Goal: Information Seeking & Learning: Learn about a topic

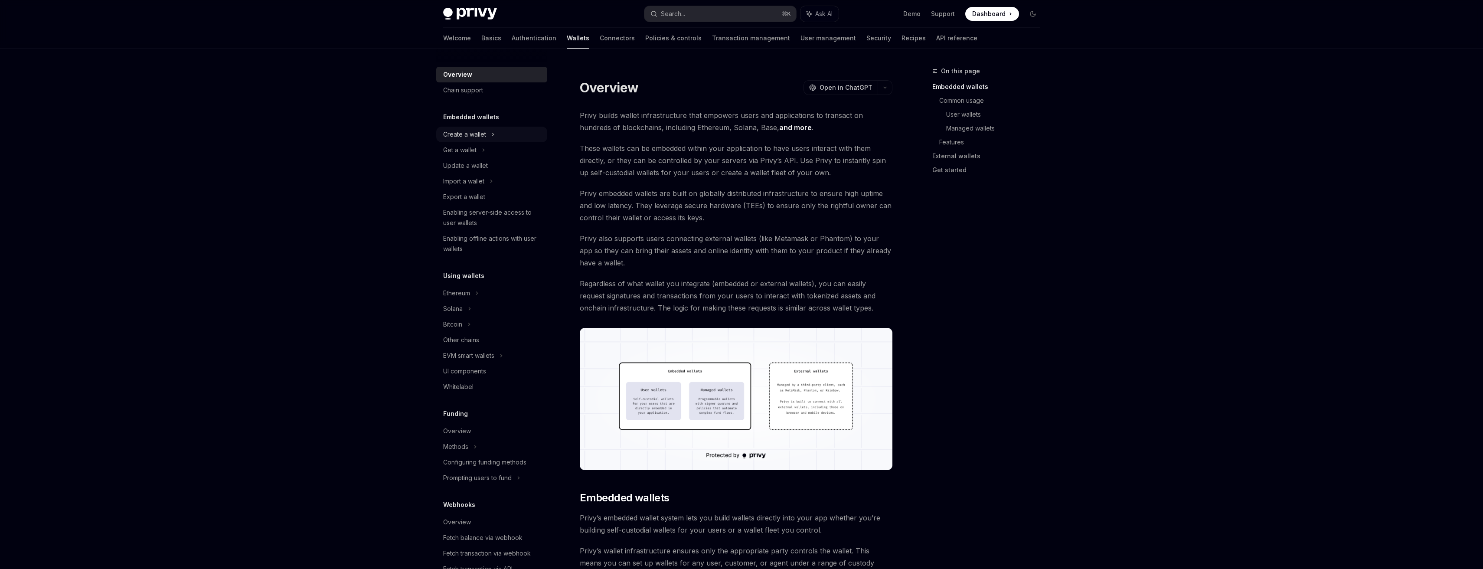
click at [480, 133] on div "Create a wallet" at bounding box center [464, 134] width 43 height 10
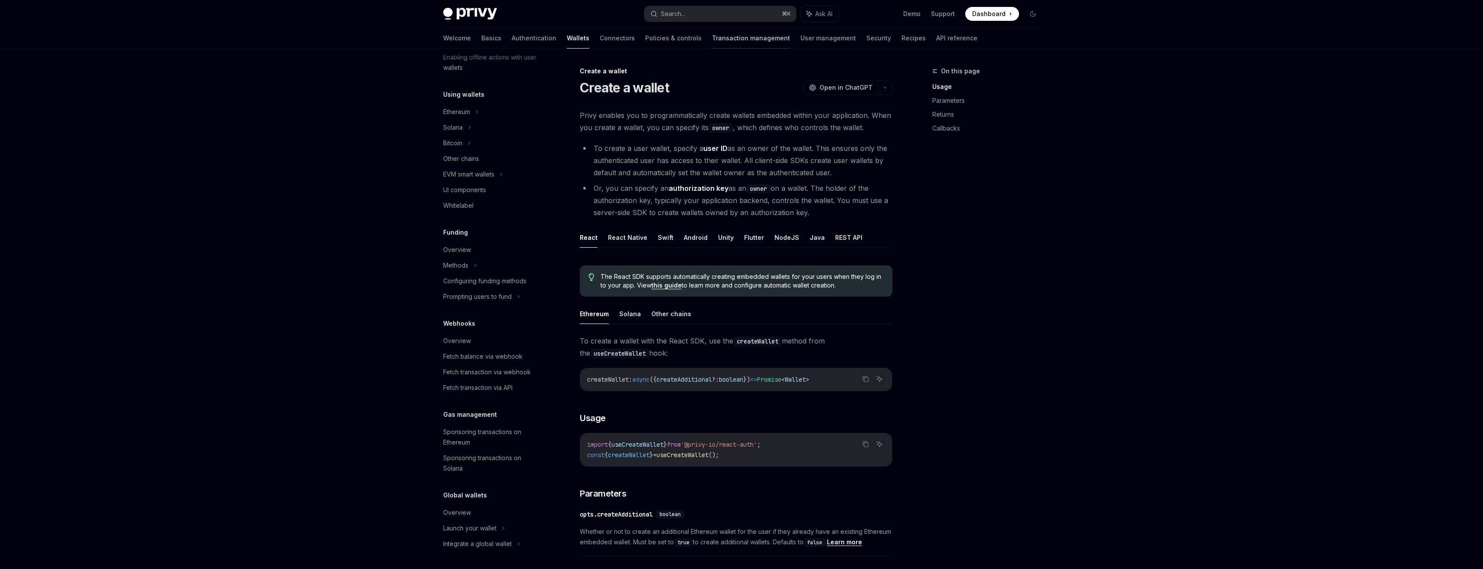
click at [712, 38] on link "Transaction management" at bounding box center [751, 38] width 78 height 21
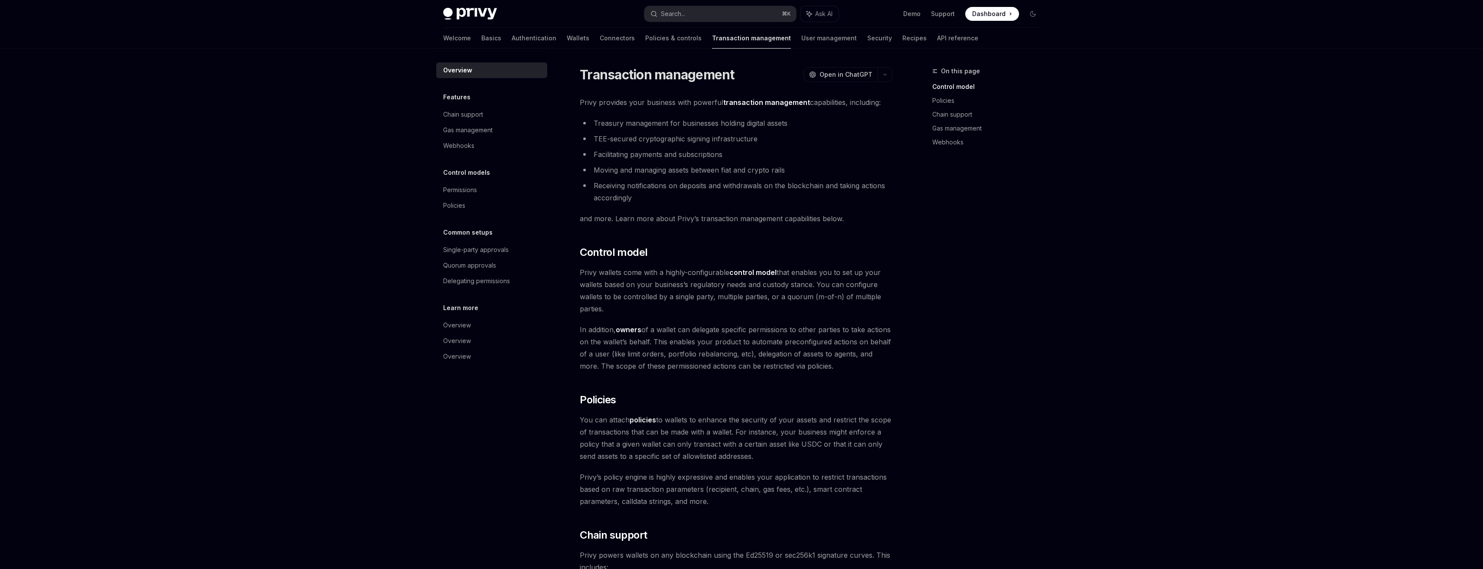
scroll to position [5, 0]
click at [522, 245] on div "Single-party approvals" at bounding box center [492, 250] width 99 height 10
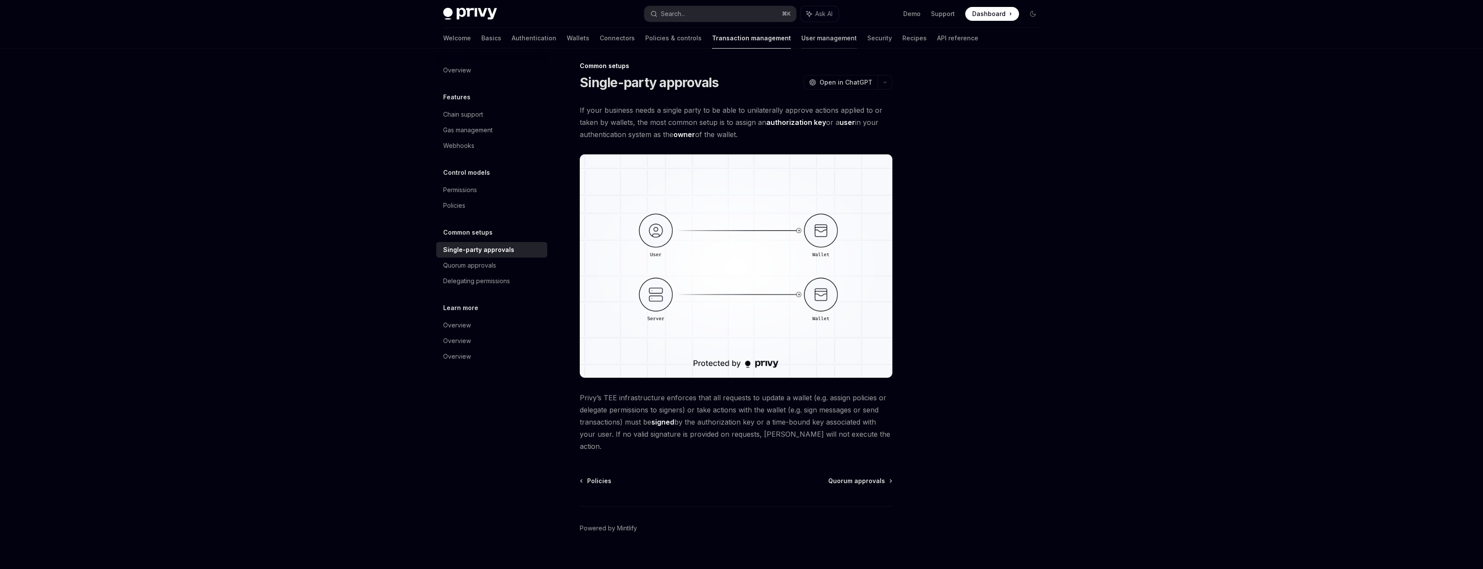
click at [801, 41] on link "User management" at bounding box center [829, 38] width 56 height 21
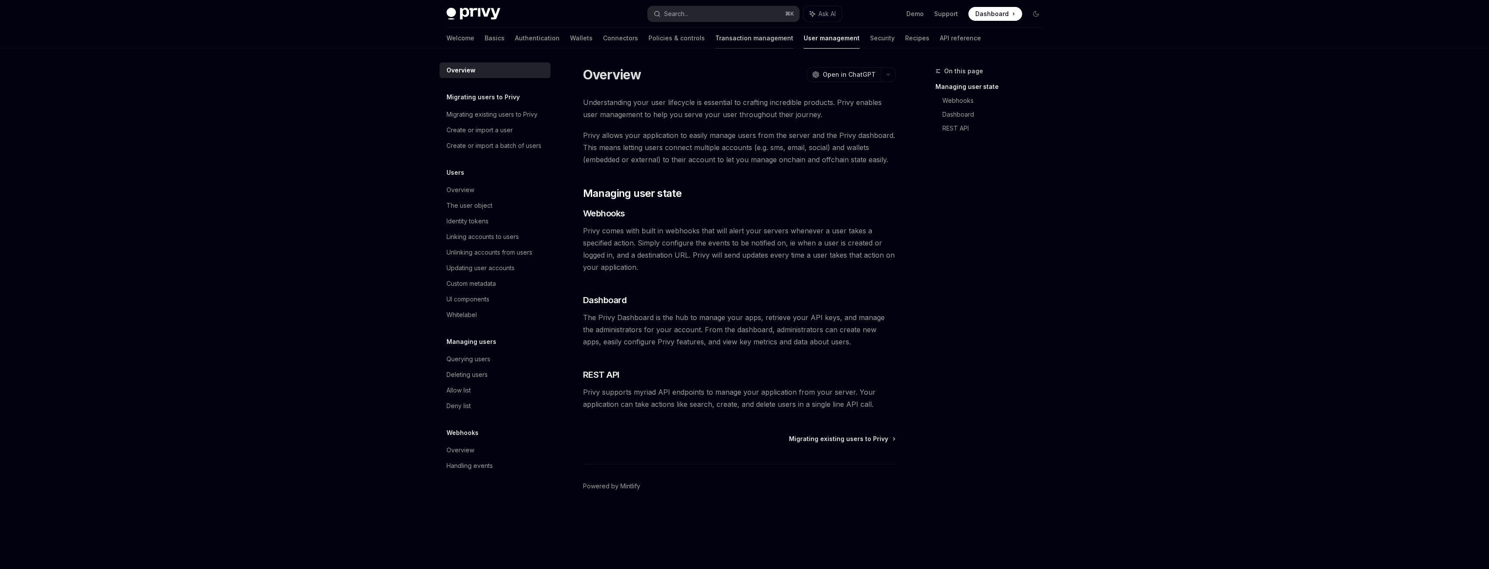
click at [721, 39] on link "Transaction management" at bounding box center [754, 38] width 78 height 21
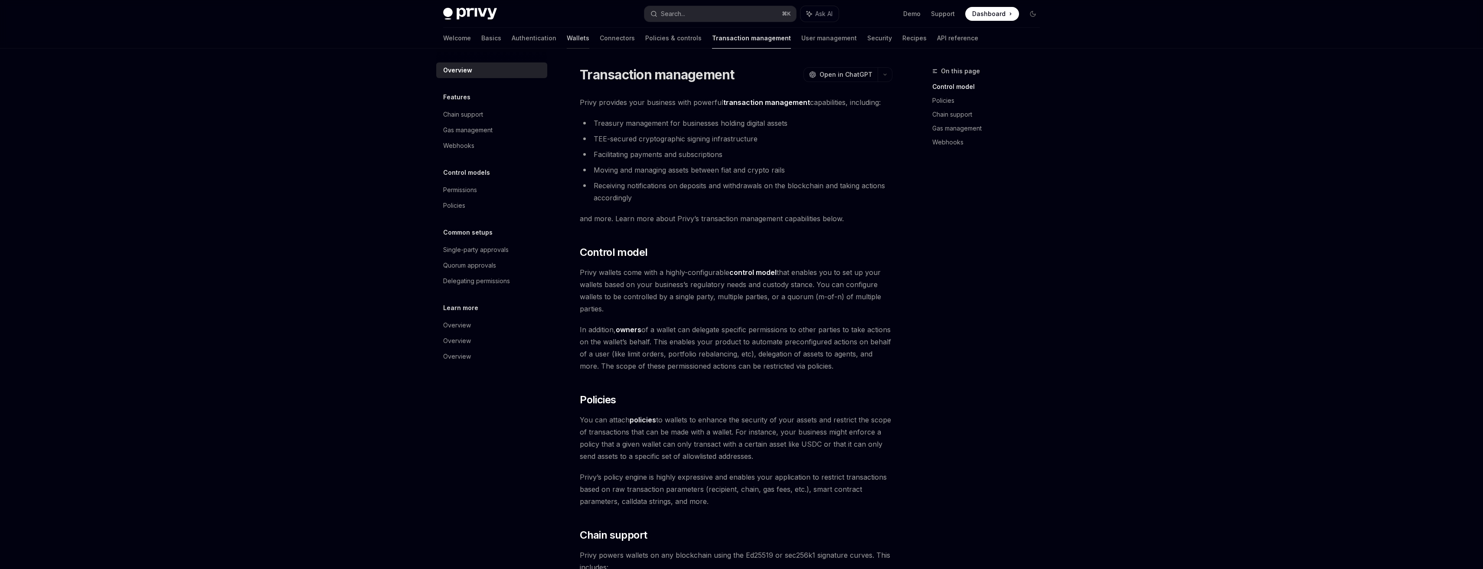
click at [567, 37] on link "Wallets" at bounding box center [578, 38] width 23 height 21
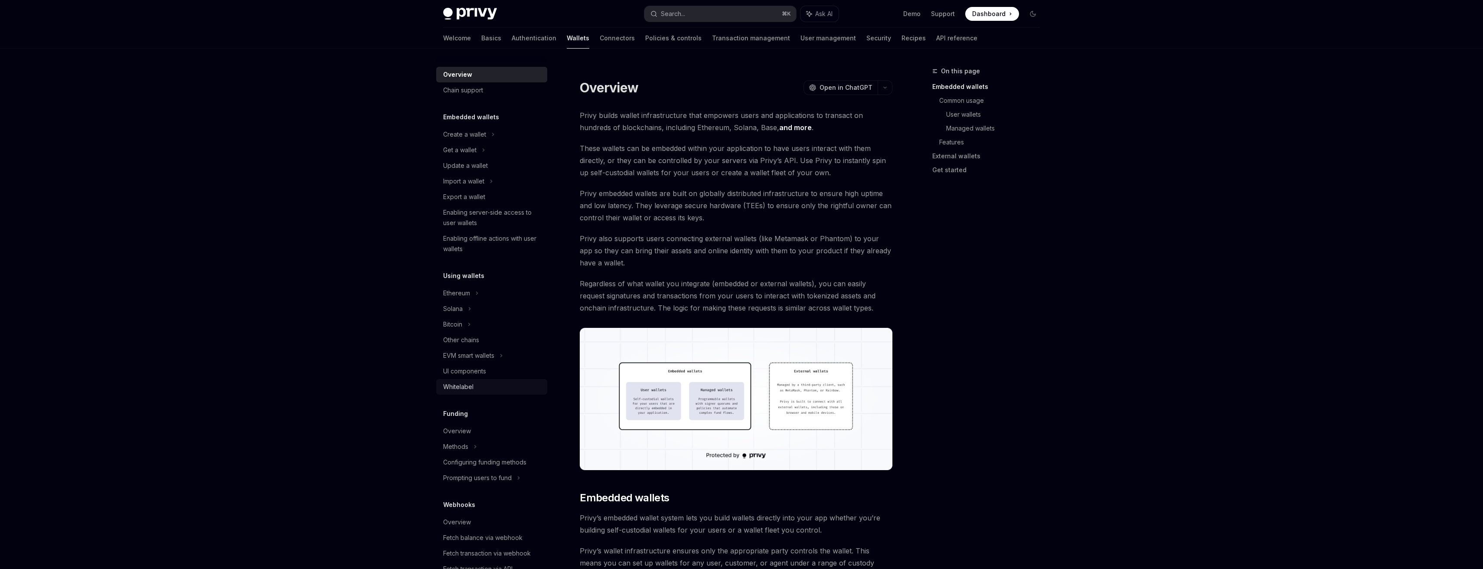
scroll to position [181, 0]
click at [503, 193] on div "UI components" at bounding box center [492, 190] width 99 height 10
type textarea "*"
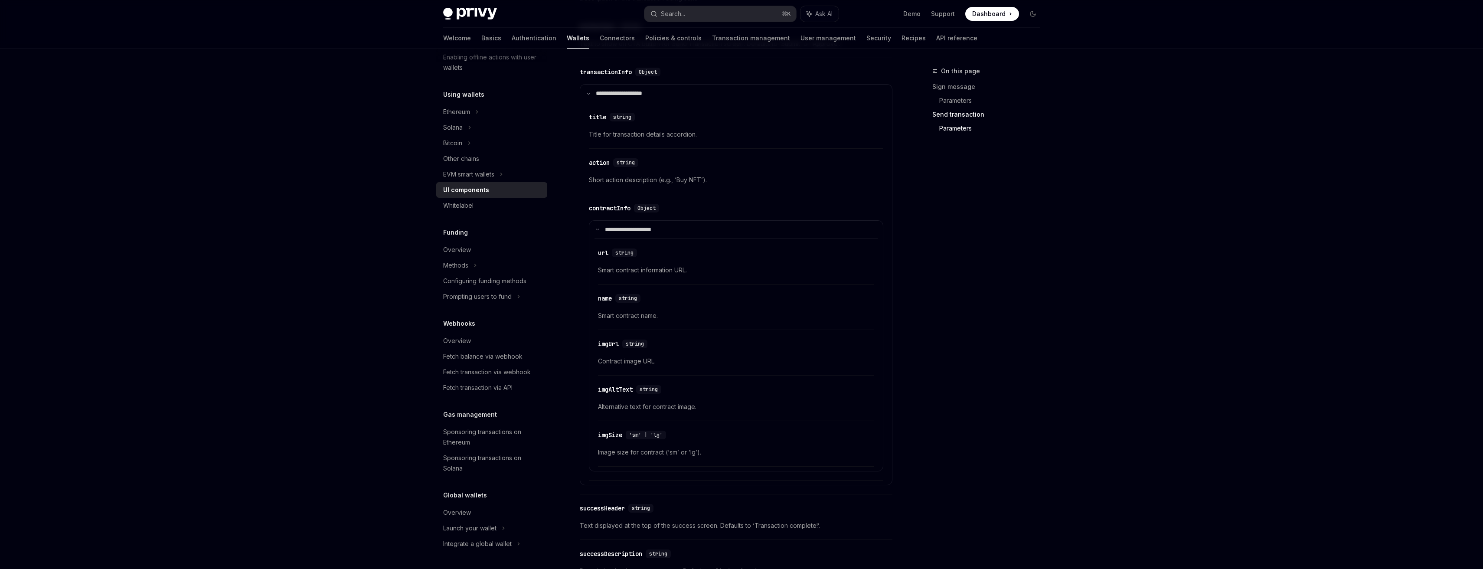
scroll to position [1378, 0]
